Goal: Navigation & Orientation: Find specific page/section

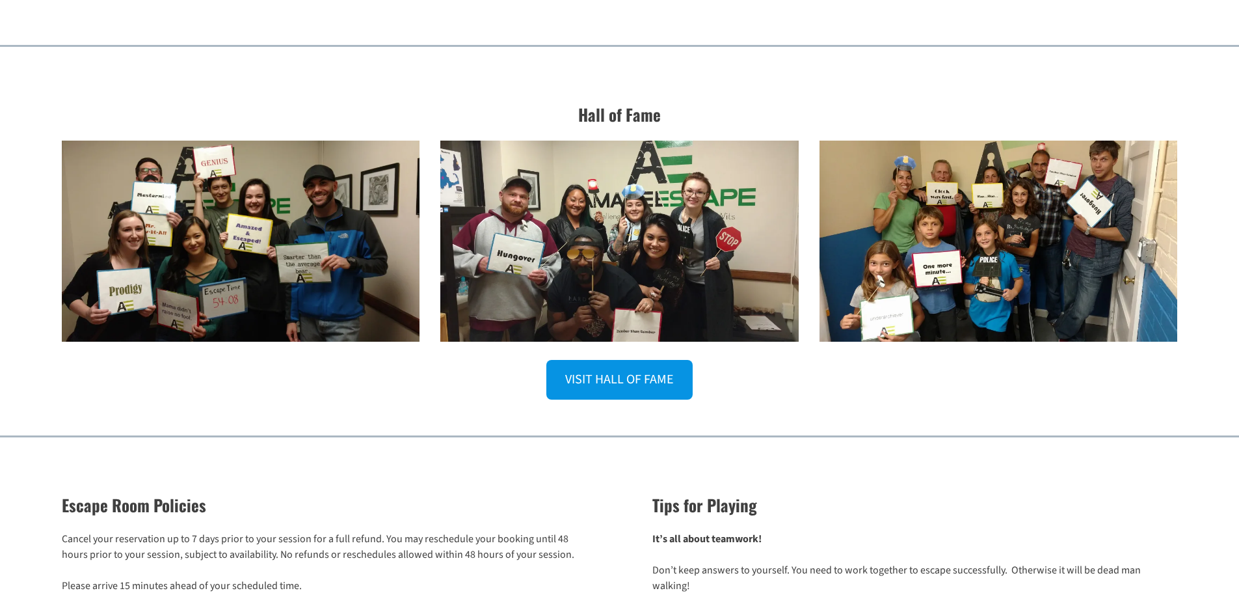
scroll to position [1817, 0]
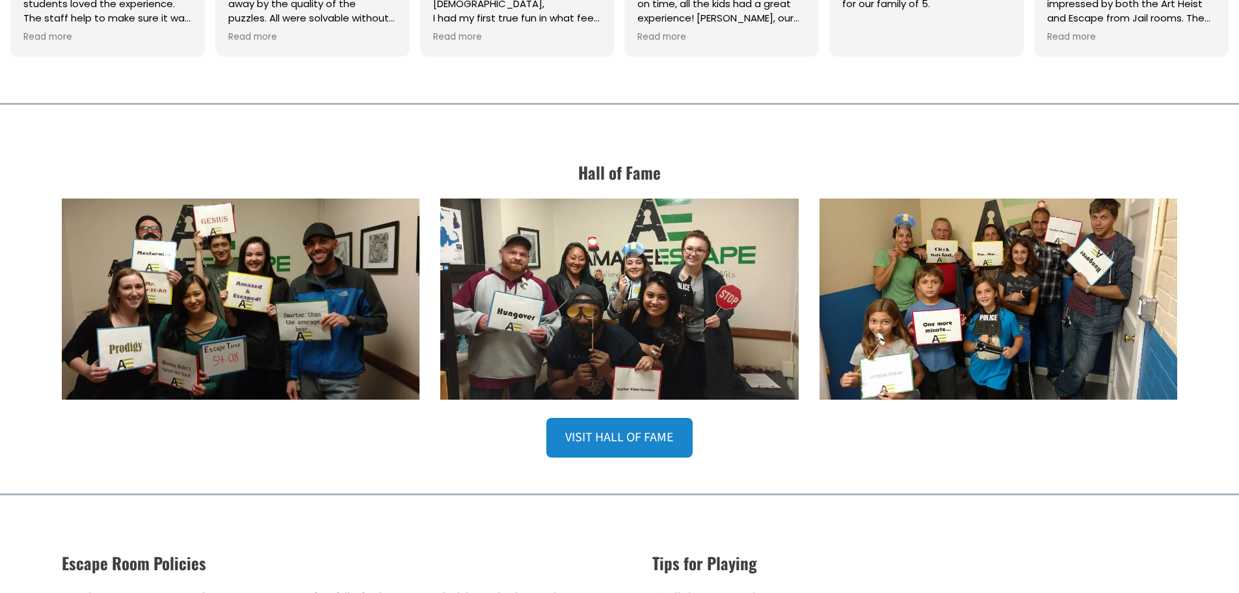
click at [634, 431] on link "VISIT HALL OF FAME" at bounding box center [619, 438] width 146 height 40
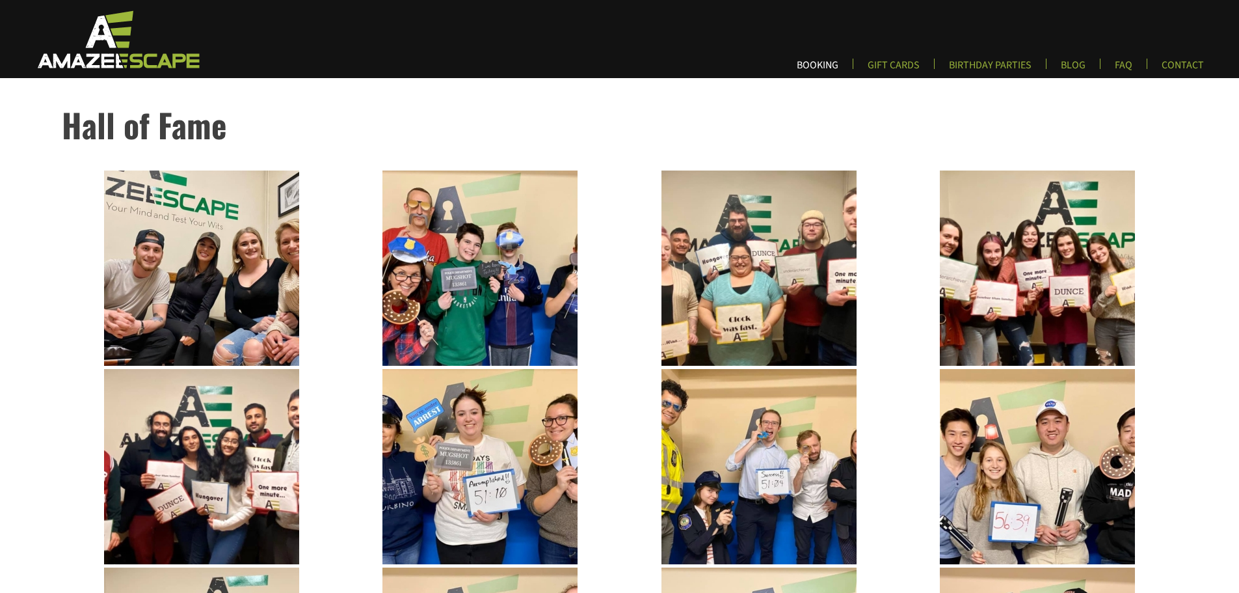
click at [818, 65] on link "BOOKING" at bounding box center [817, 69] width 62 height 21
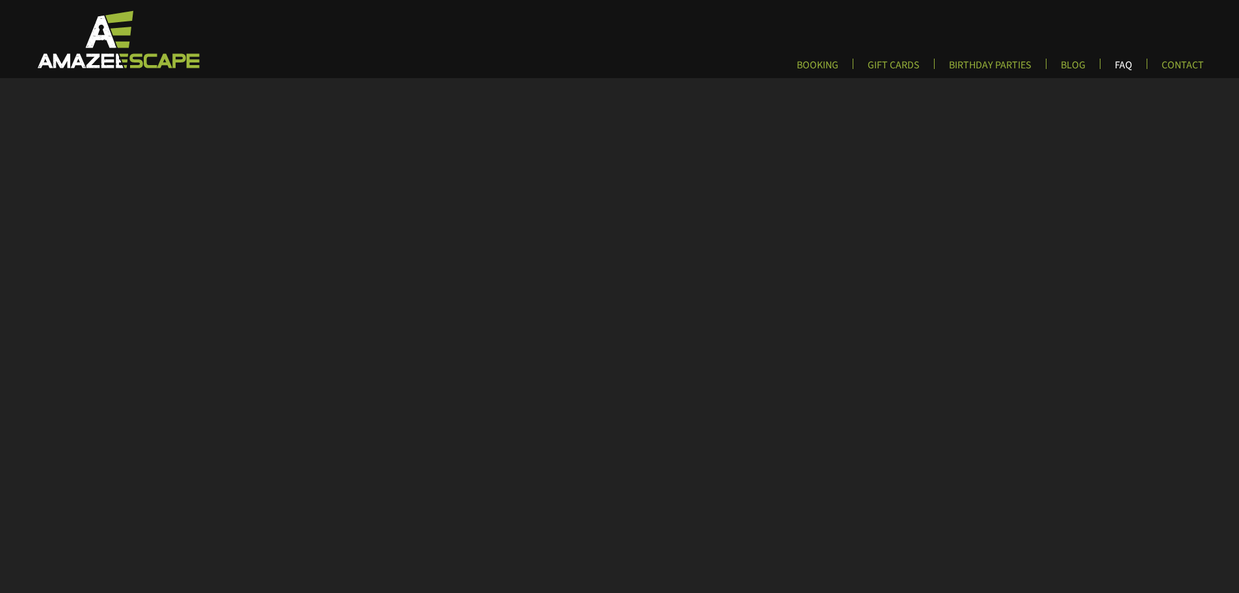
click at [1124, 66] on link "FAQ" at bounding box center [1124, 69] width 38 height 21
